Goal: Book appointment/travel/reservation

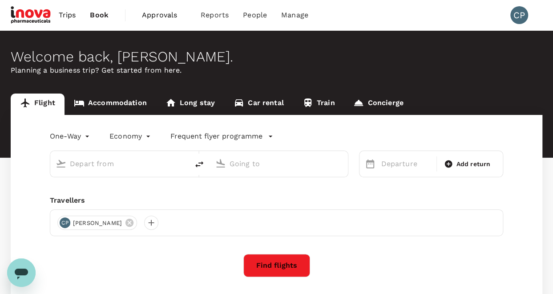
type input "roundtrip"
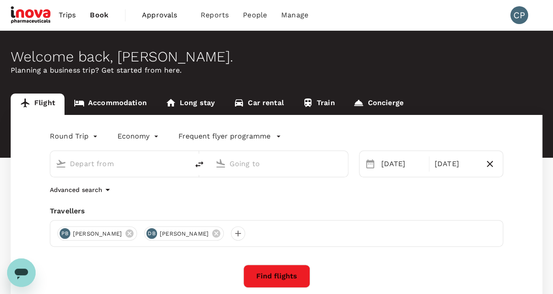
type input "Zurich (ZRH)"
type input "Skopje (SKP)"
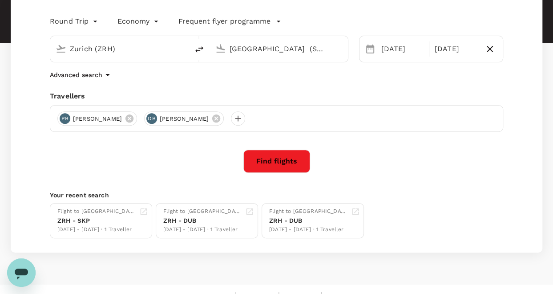
scroll to position [128, 0]
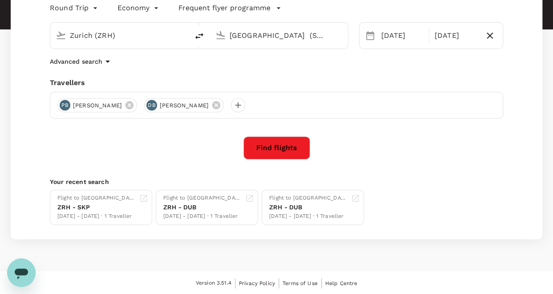
click at [14, 260] on div "Open messaging window" at bounding box center [21, 272] width 27 height 27
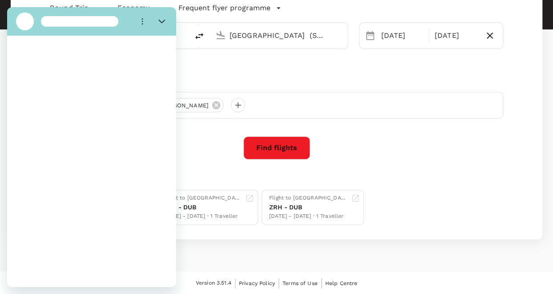
scroll to position [0, 0]
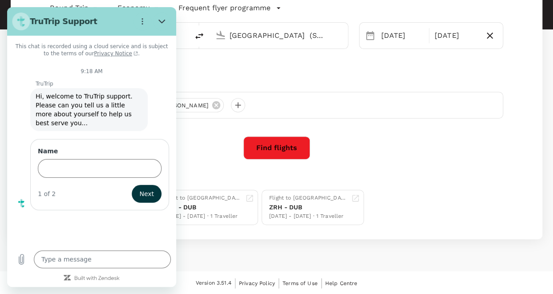
type textarea "x"
click at [64, 158] on input "Name" at bounding box center [100, 167] width 124 height 19
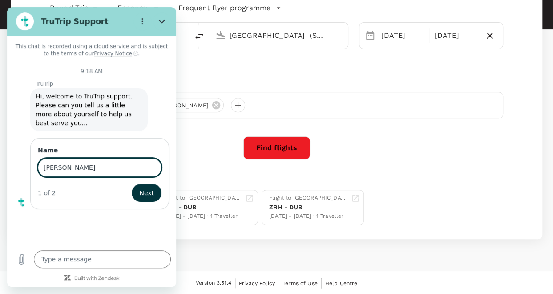
type input "[PERSON_NAME]"
click at [132, 184] on button "Next" at bounding box center [147, 193] width 30 height 18
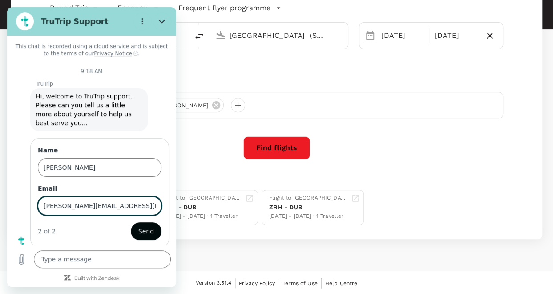
type input "[PERSON_NAME][EMAIL_ADDRESS][DOMAIN_NAME]"
click at [142, 226] on span "Send" at bounding box center [146, 231] width 16 height 11
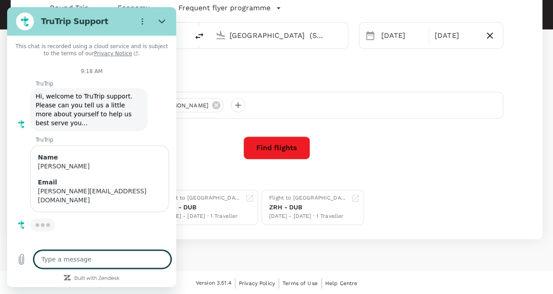
type textarea "x"
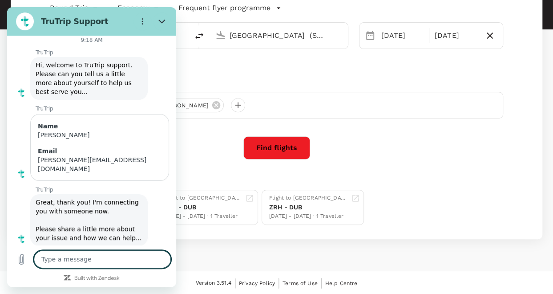
scroll to position [33, 0]
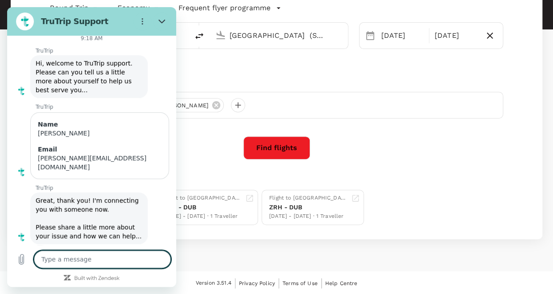
click at [51, 257] on textarea at bounding box center [102, 259] width 137 height 18
paste textarea "When I look for the flights, I noticed that in Tru trip is more expensive than …"
type textarea "When I look for the flights, I noticed that in Tru trip is more expensive than …"
type textarea "x"
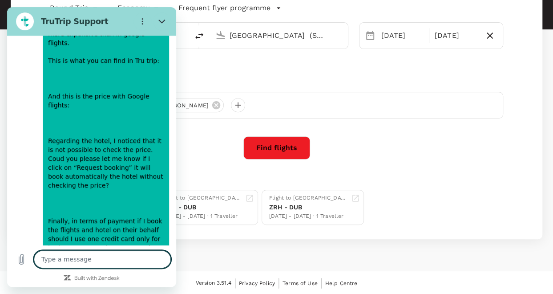
scroll to position [277, 0]
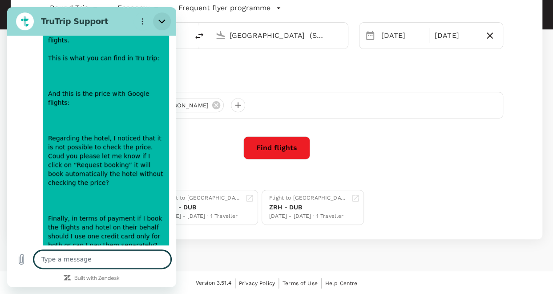
click at [162, 22] on icon "Close" at bounding box center [161, 22] width 7 height 4
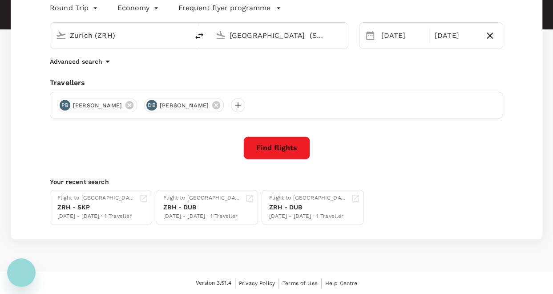
type textarea "x"
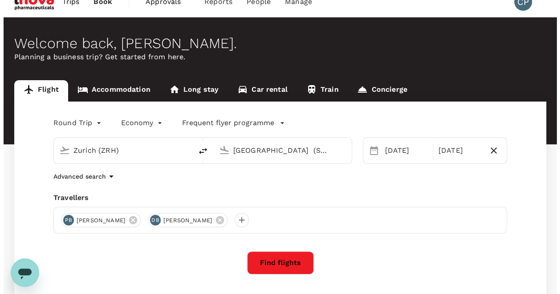
scroll to position [0, 0]
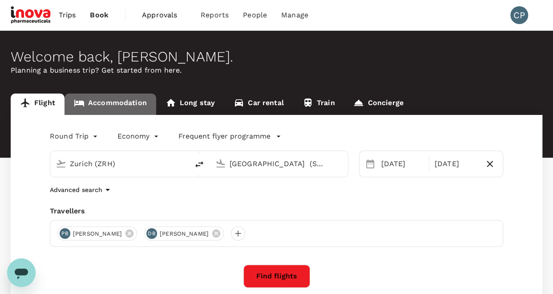
click at [97, 102] on link "Accommodation" at bounding box center [111, 103] width 92 height 21
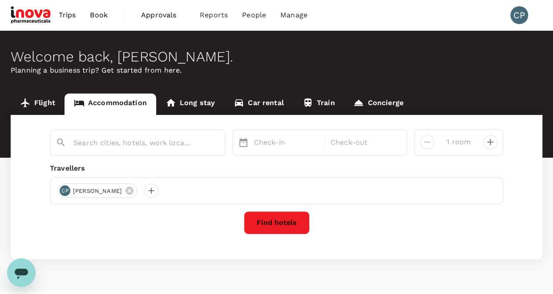
type input "2 rooms"
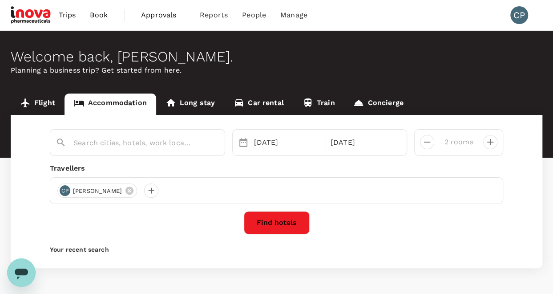
type input "[GEOGRAPHIC_DATA]"
click at [126, 190] on icon at bounding box center [130, 191] width 8 height 8
click at [157, 191] on div at bounding box center [151, 190] width 14 height 14
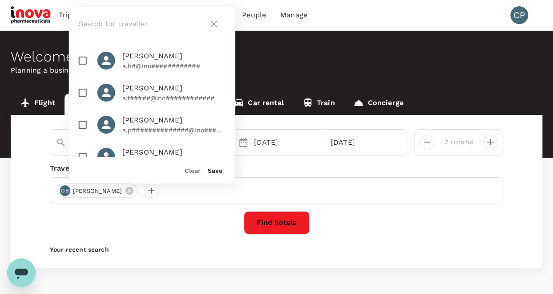
click at [126, 19] on input "text" at bounding box center [142, 24] width 126 height 14
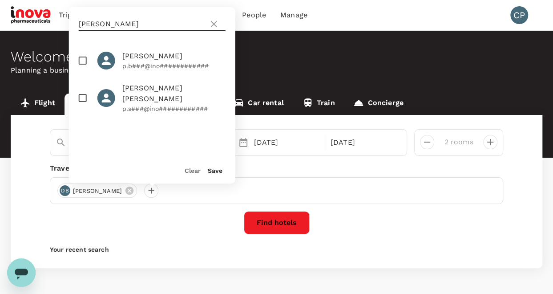
type input "philip"
click at [139, 60] on span "Philip Barr" at bounding box center [173, 56] width 103 height 11
checkbox input "true"
click at [215, 172] on button "Save" at bounding box center [215, 170] width 15 height 7
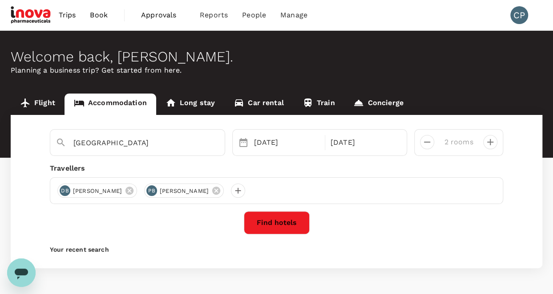
click at [270, 218] on button "Find hotels" at bounding box center [277, 222] width 66 height 23
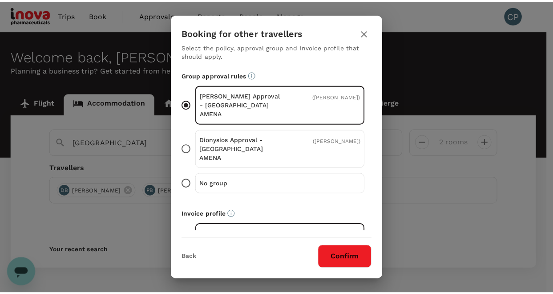
scroll to position [89, 0]
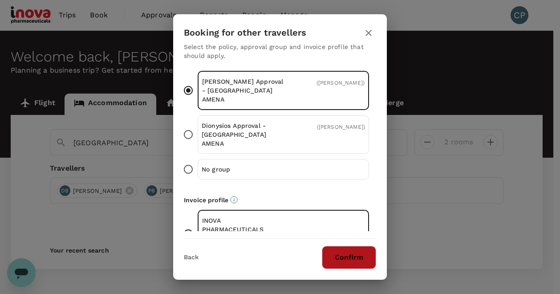
click at [350, 252] on button "Confirm" at bounding box center [349, 257] width 54 height 23
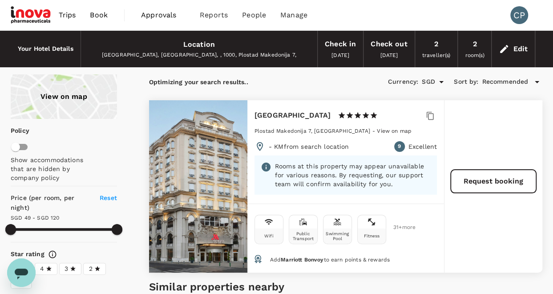
click at [442, 81] on icon "Open" at bounding box center [441, 82] width 4 height 2
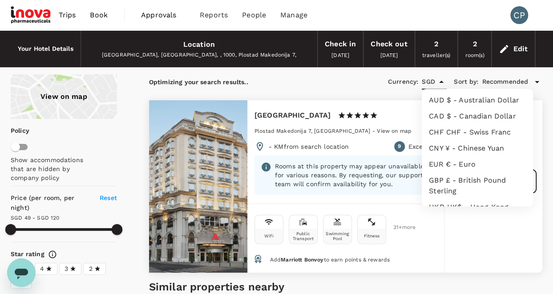
scroll to position [217, 0]
type input "119.09"
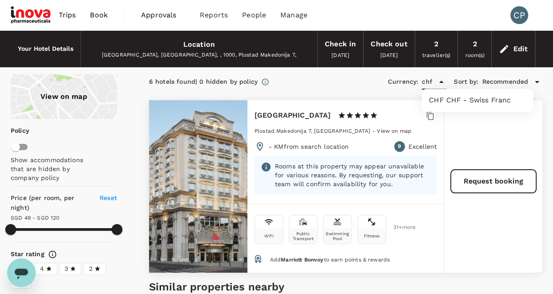
click at [468, 102] on li "CHF CHF - Swiss Franc" at bounding box center [477, 100] width 111 height 16
type input "CHF"
click at [13, 275] on icon "Open messaging window" at bounding box center [21, 272] width 16 height 16
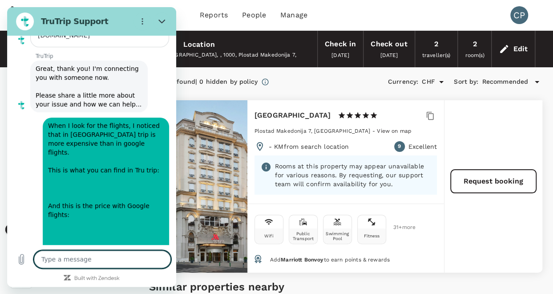
scroll to position [160, 0]
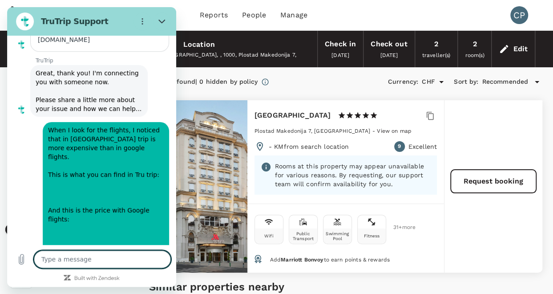
type textarea "x"
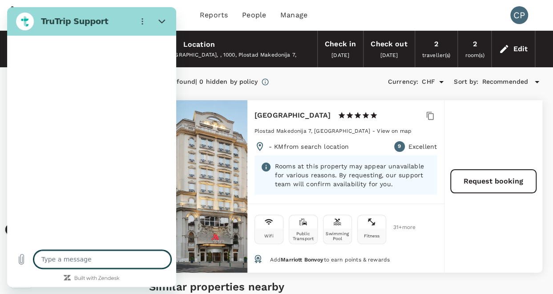
scroll to position [591, 0]
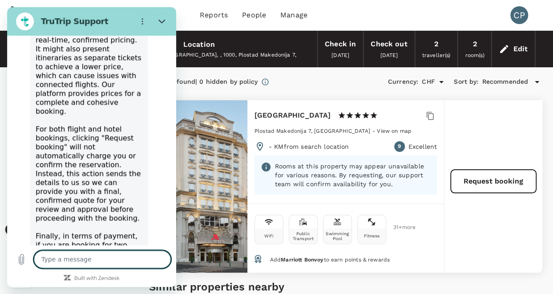
click at [71, 261] on textarea at bounding box center [102, 259] width 137 height 18
type textarea "t"
type textarea "x"
type textarea "th"
type textarea "x"
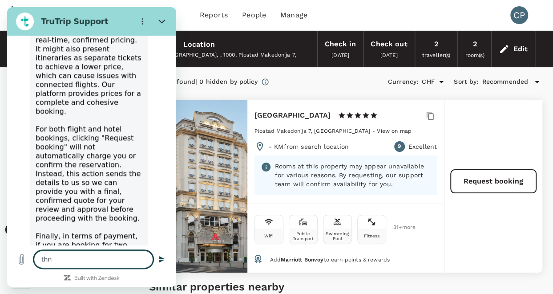
type textarea "thna"
type textarea "x"
type textarea "thnak"
type textarea "x"
type textarea "thna"
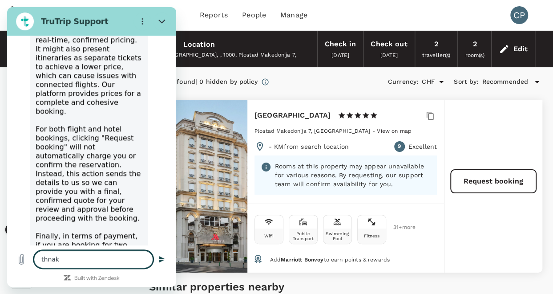
type textarea "x"
type textarea "thn"
type textarea "x"
type textarea "th"
type textarea "x"
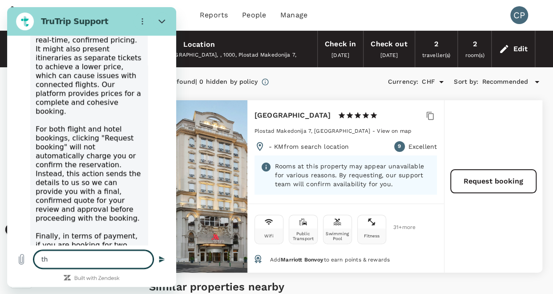
type textarea "t"
type textarea "x"
type textarea "T"
type textarea "x"
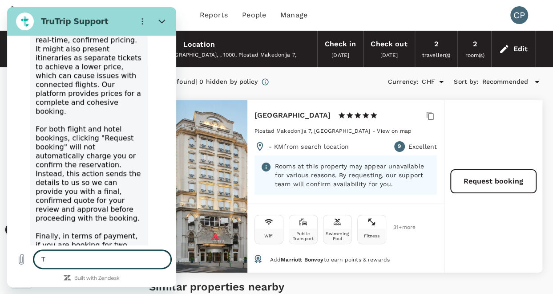
type textarea "Th"
type textarea "x"
type textarea "Tha"
type textarea "x"
type textarea "Than"
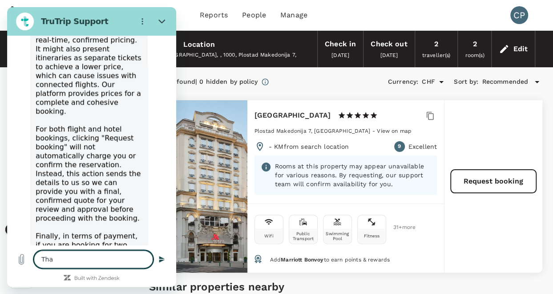
type textarea "x"
type textarea "Thank"
type textarea "x"
type textarea "Thank"
type textarea "x"
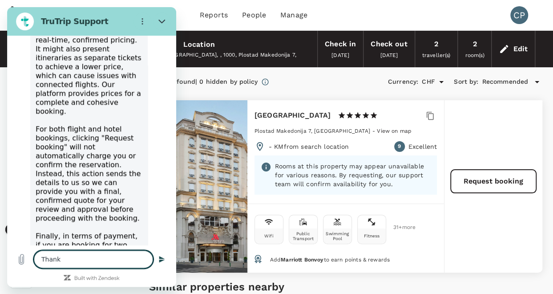
type textarea "Thank y"
type textarea "x"
type textarea "Thank yo"
type textarea "x"
type textarea "Thank you"
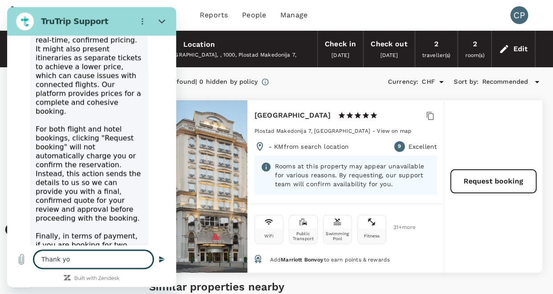
type textarea "x"
type textarea "Thank you"
type textarea "x"
type textarea "Thank you f"
type textarea "x"
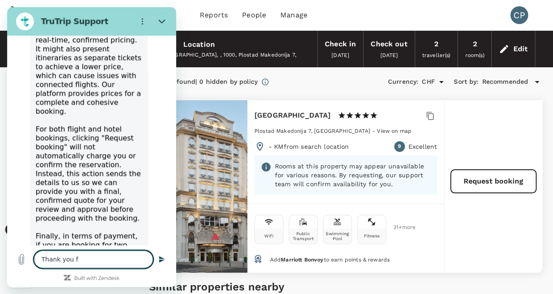
type textarea "Thank you fo"
type textarea "x"
type textarea "Thank you for"
type textarea "x"
type textarea "Thank you for"
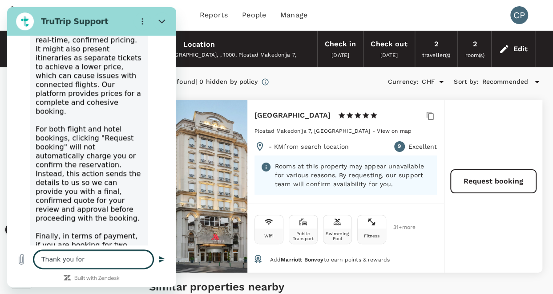
type textarea "x"
type textarea "Thank you for c"
type textarea "x"
type textarea "Thank you for cl"
type textarea "x"
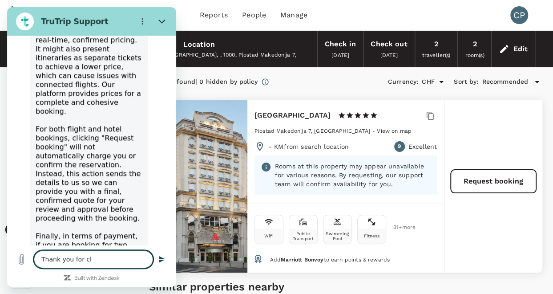
type textarea "Thank you for cla"
type textarea "x"
type textarea "Thank you for clar"
type textarea "x"
type textarea "Thank you for clari"
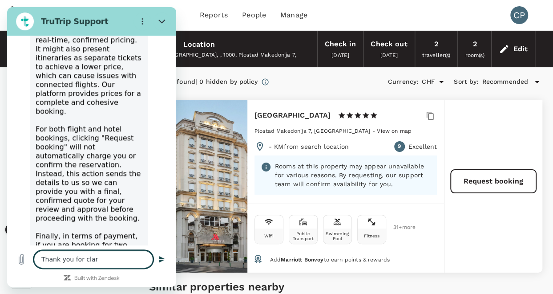
type textarea "x"
type textarea "Thank you for [PERSON_NAME]"
type textarea "x"
type textarea "Thank you for [PERSON_NAME]"
type textarea "x"
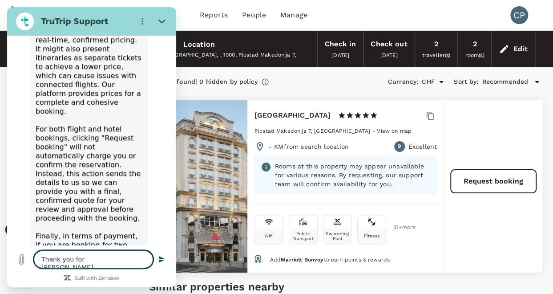
type textarea "Thank you for [PERSON_NAME]"
type textarea "x"
type textarea "Thank you for clarify"
type textarea "x"
type textarea "Thank you for clarifyi"
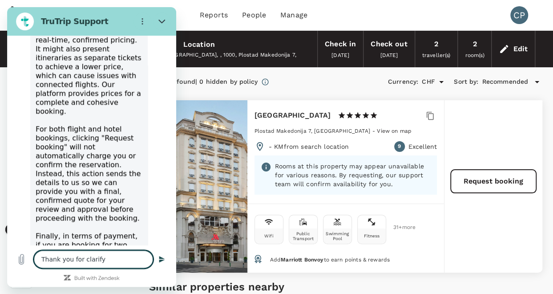
type textarea "x"
type textarea "Thank you for clarifyin"
type textarea "x"
type textarea "Thank you for clarifying"
type textarea "x"
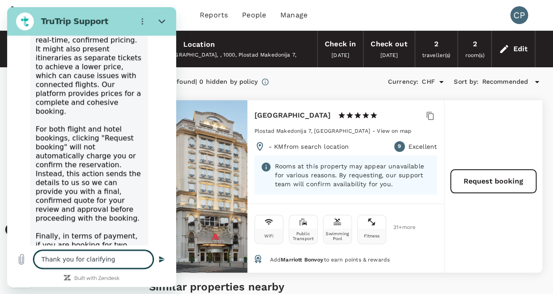
type textarea "Thank you for clarifying"
type textarea "x"
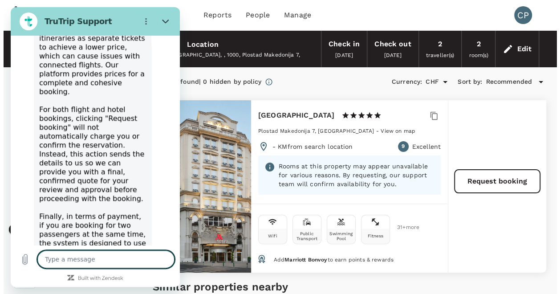
scroll to position [613, 0]
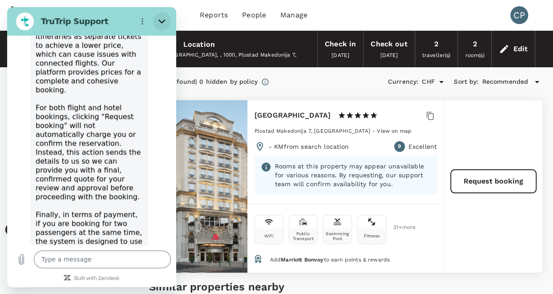
click at [164, 20] on icon "Close" at bounding box center [161, 22] width 7 height 4
type textarea "x"
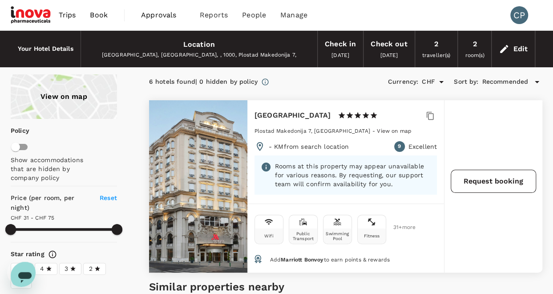
click at [500, 182] on button "Request booking" at bounding box center [493, 181] width 85 height 23
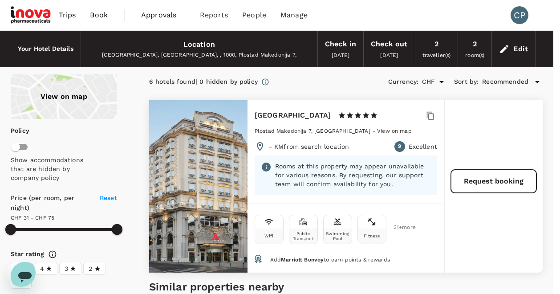
type input "[PERSON_NAME][EMAIL_ADDRESS][DOMAIN_NAME]"
type input "41"
type input "765142433"
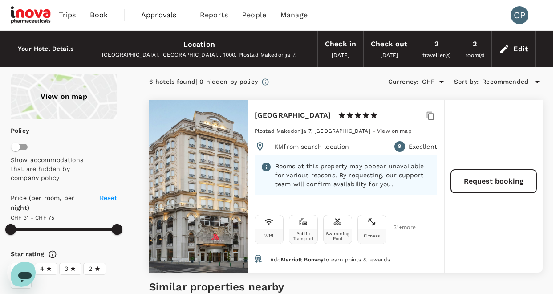
type textarea "x"
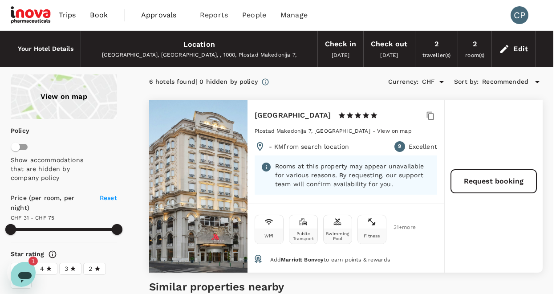
type textarea "I would like to request the price of 2 single rooms. Thank you."
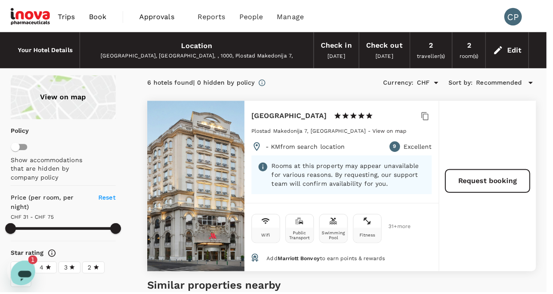
scroll to position [272, 0]
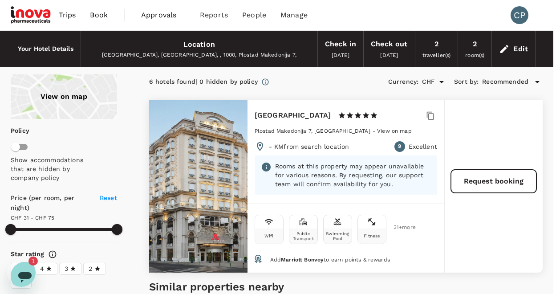
type input "119.09"
type textarea "I would like to request the price of 2 single rooms. Thank you."
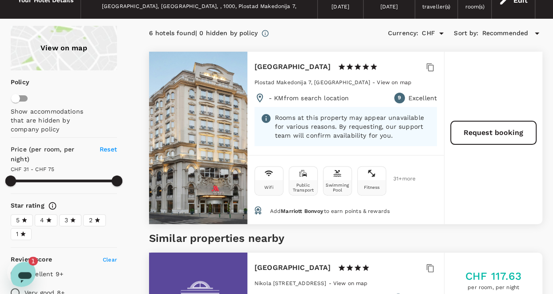
scroll to position [0, 0]
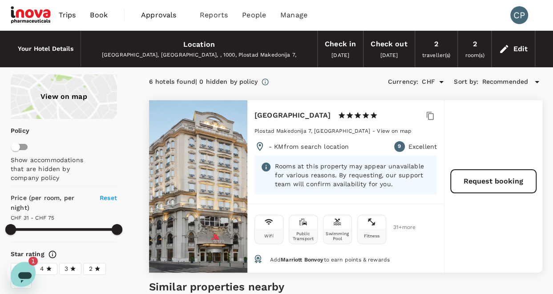
type input "119.09"
